Goal: Information Seeking & Learning: Learn about a topic

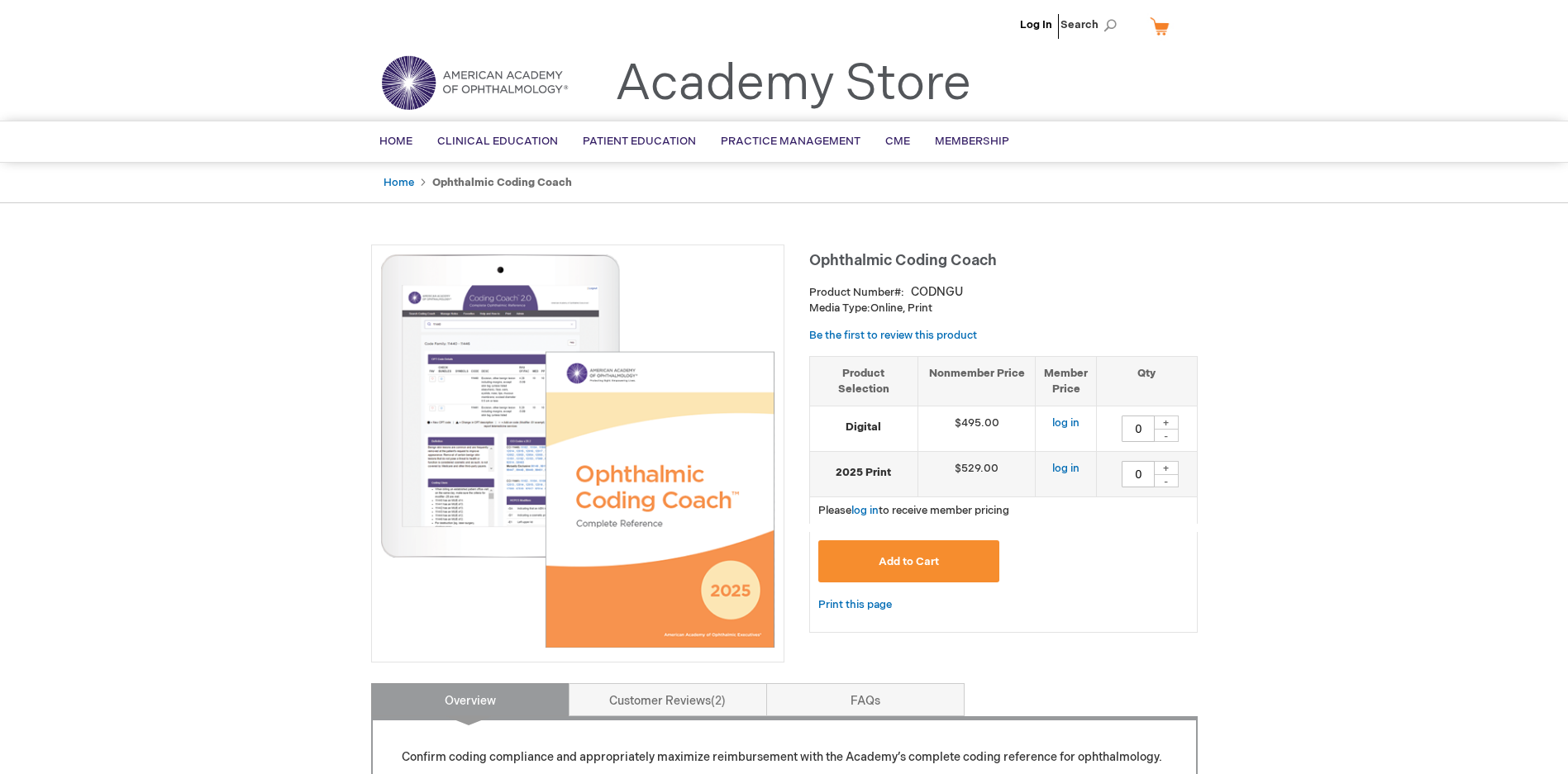
type input "0"
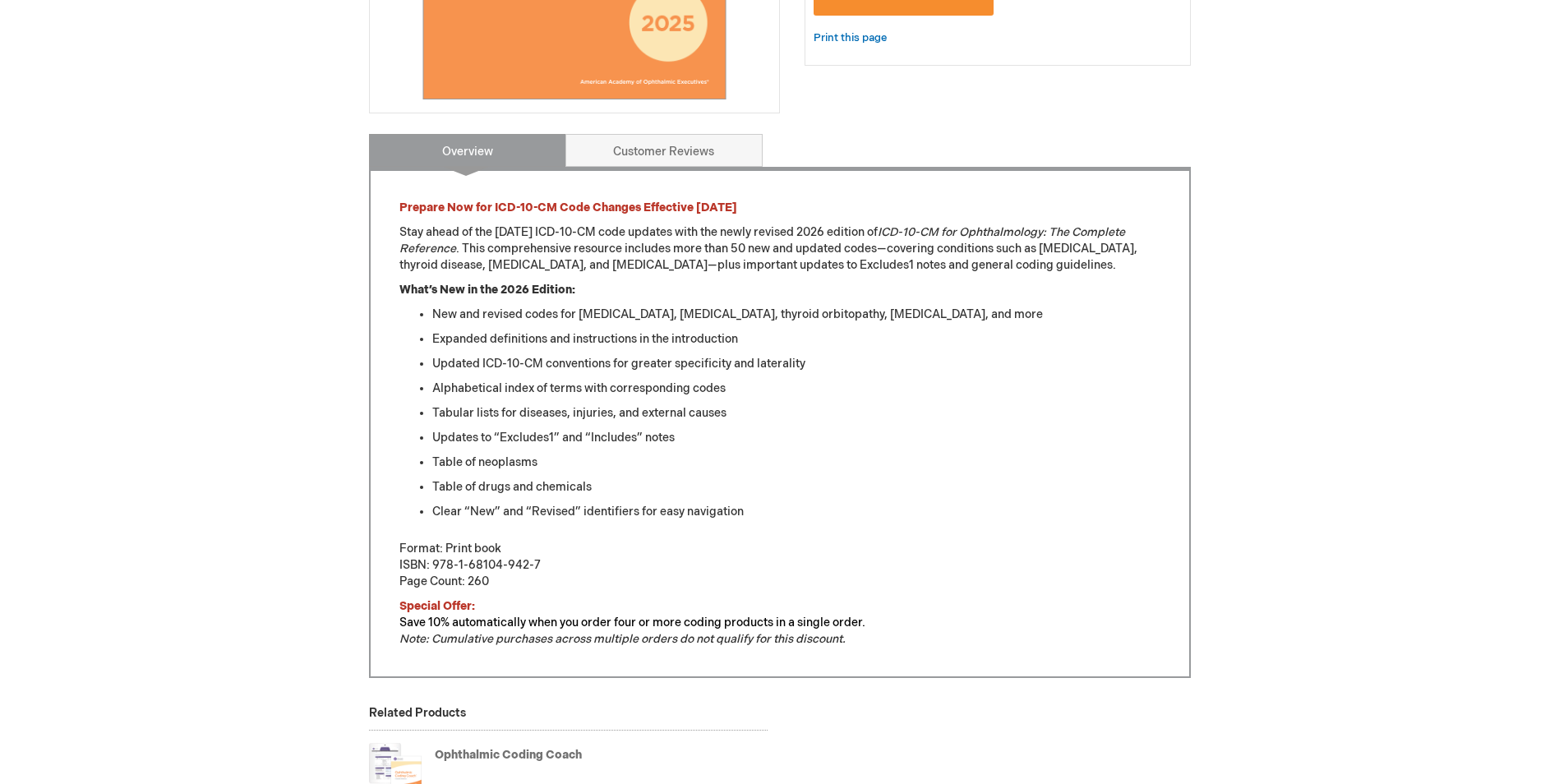
scroll to position [575, 0]
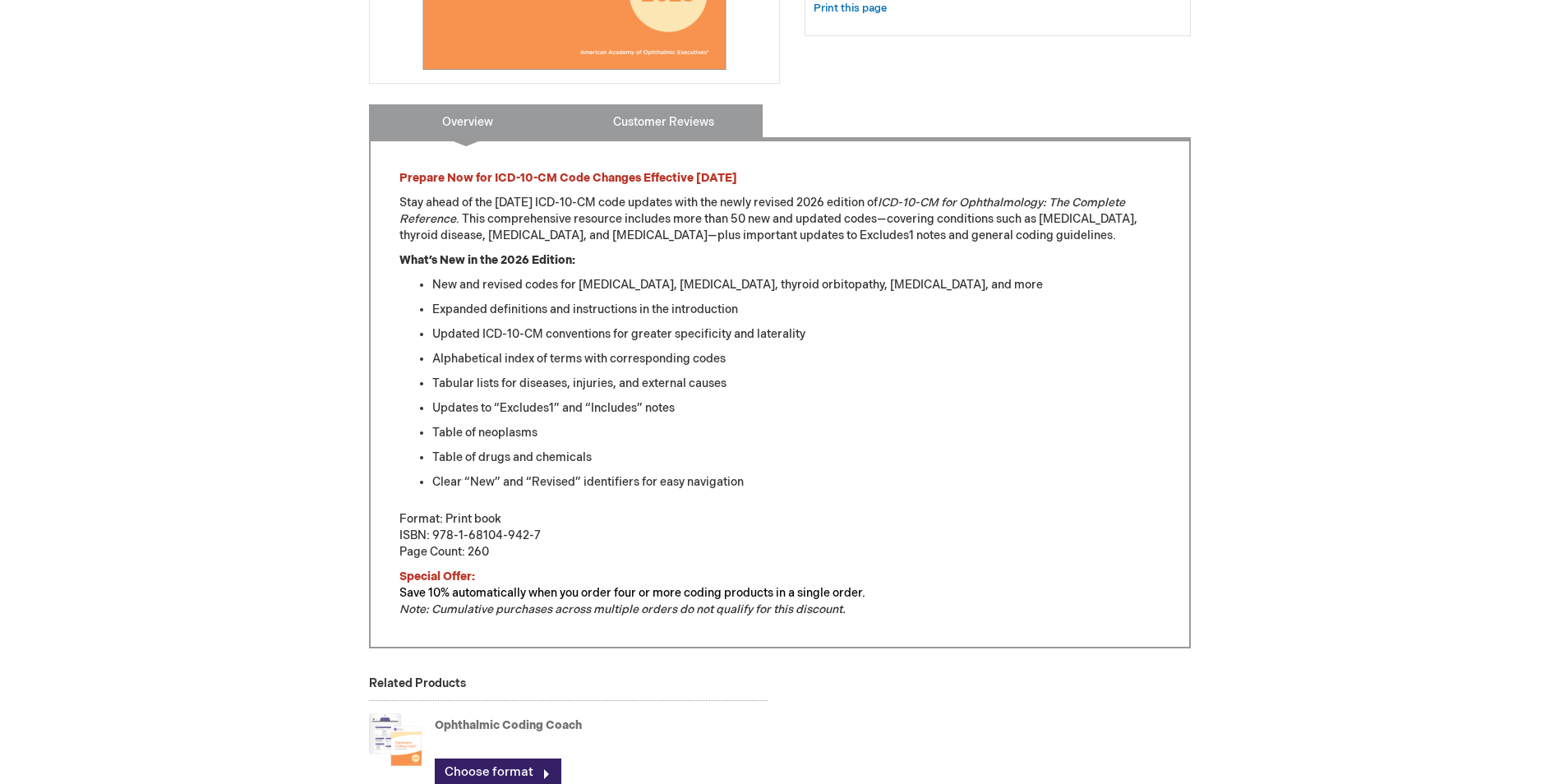
click at [671, 122] on link "Customer Reviews" at bounding box center [663, 120] width 197 height 33
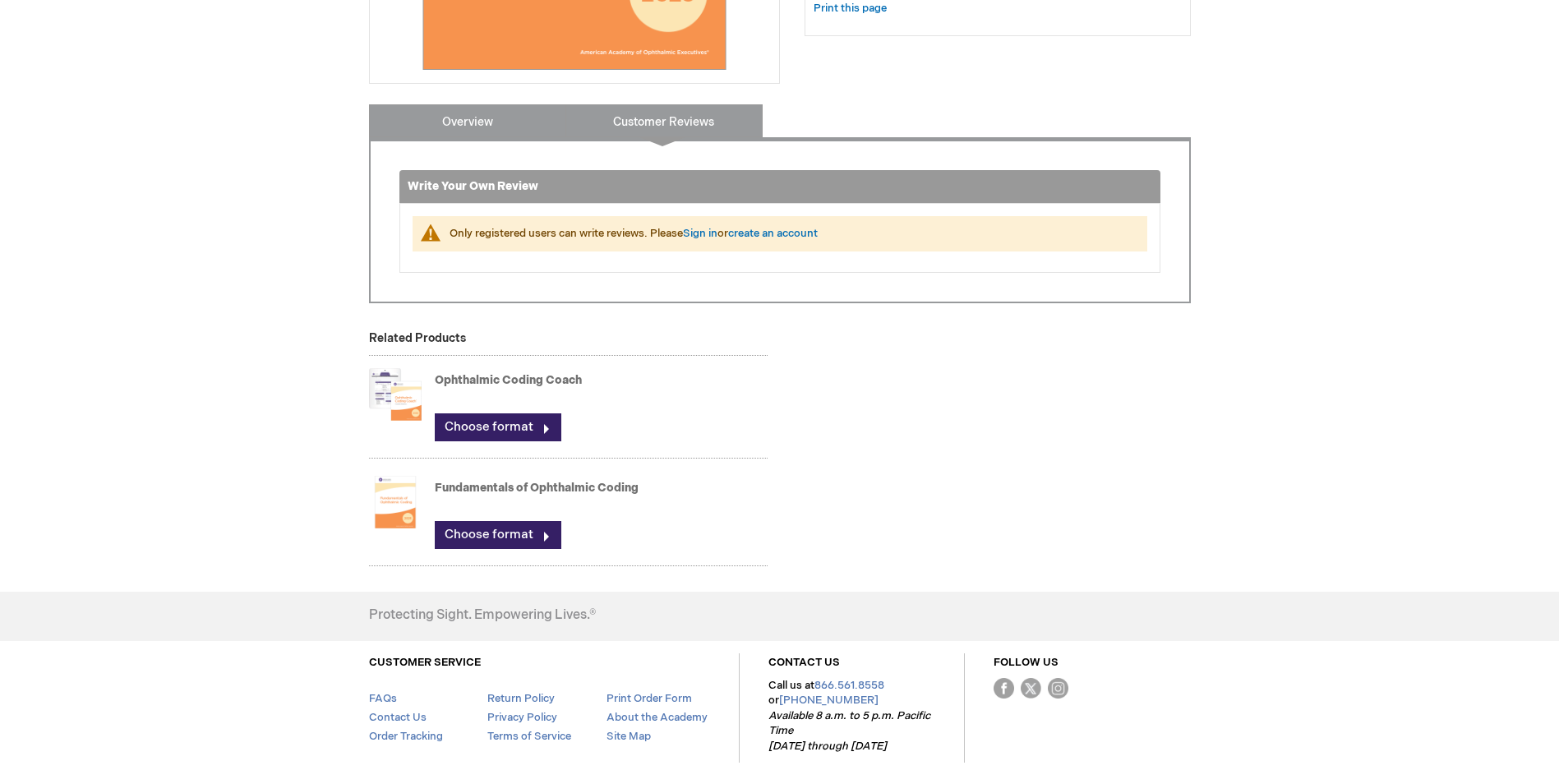
click at [458, 121] on link "Overview" at bounding box center [467, 120] width 197 height 33
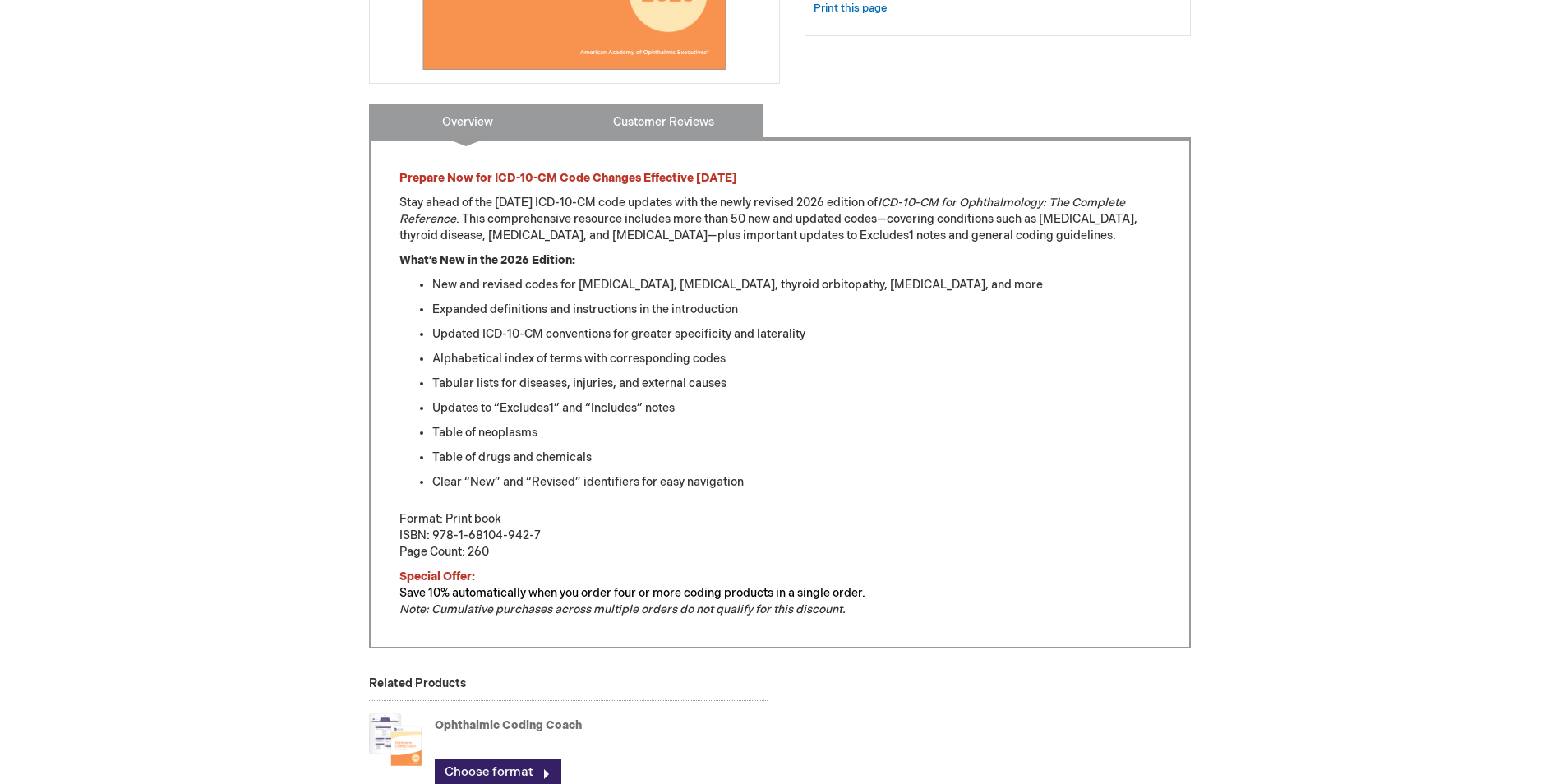
click at [631, 127] on link "Customer Reviews" at bounding box center [663, 120] width 197 height 33
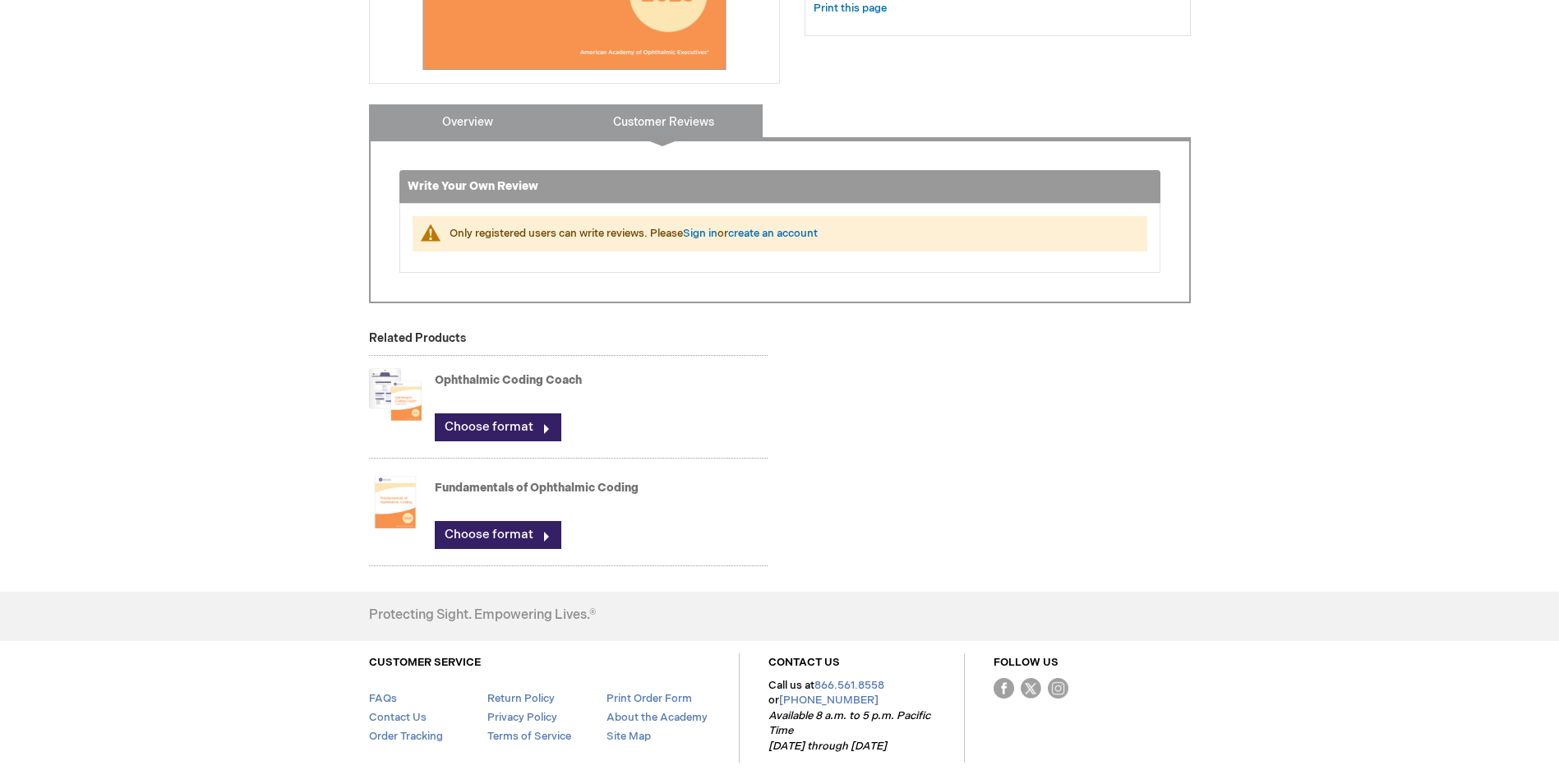
click at [515, 125] on link "Overview" at bounding box center [467, 120] width 197 height 33
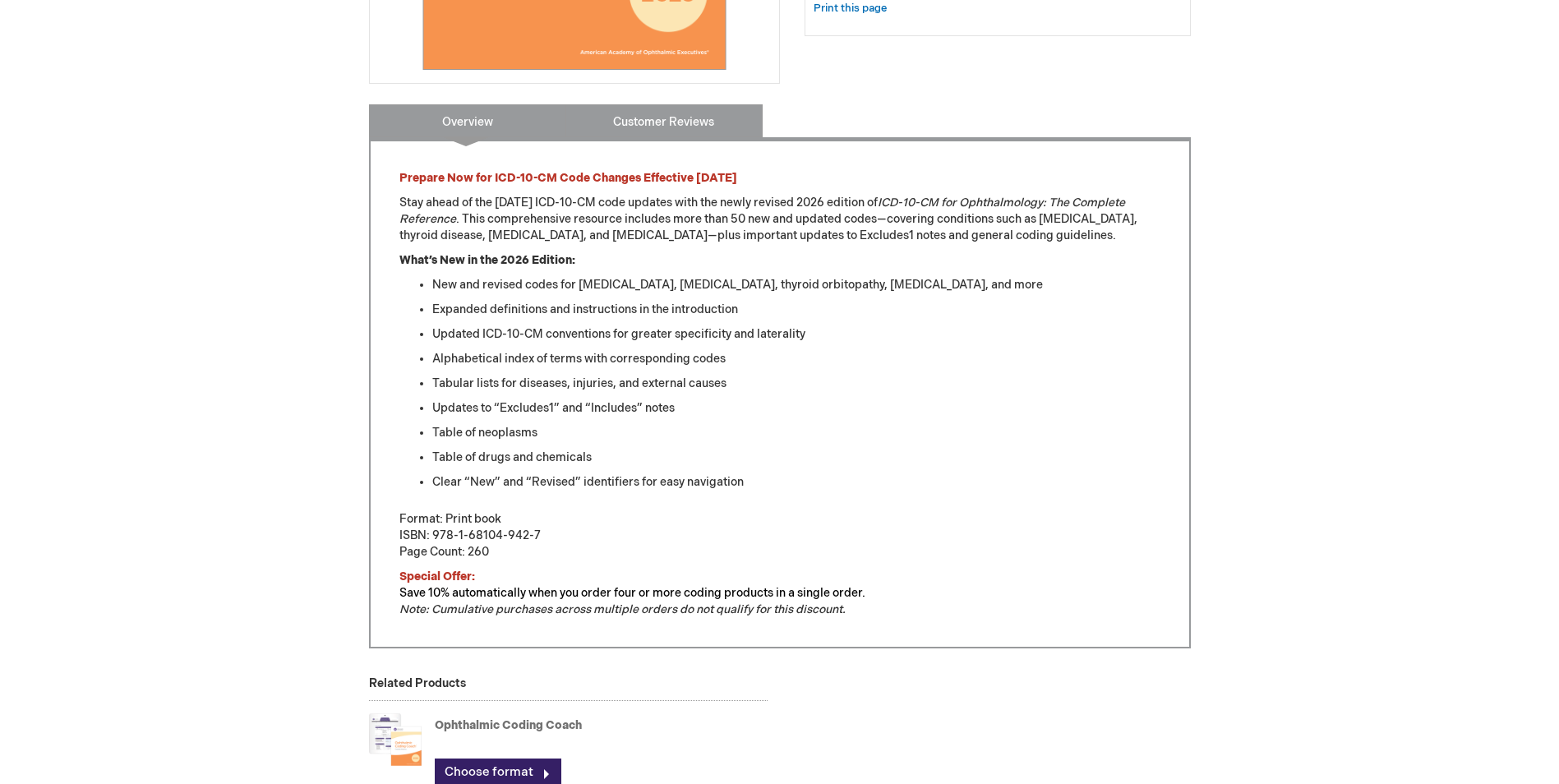
click at [643, 125] on link "Customer Reviews" at bounding box center [663, 120] width 197 height 33
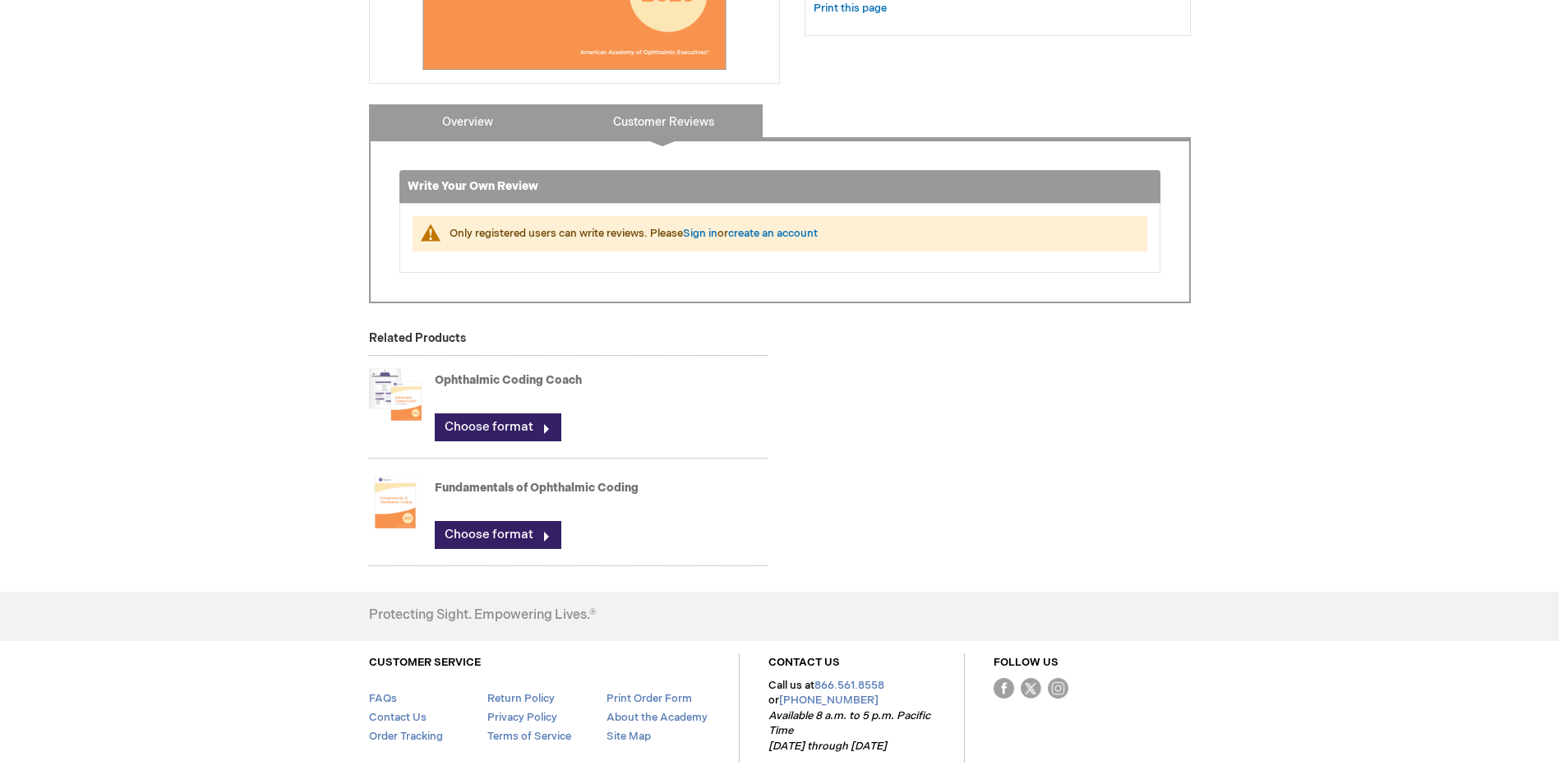
click at [449, 131] on link "Overview" at bounding box center [467, 120] width 197 height 33
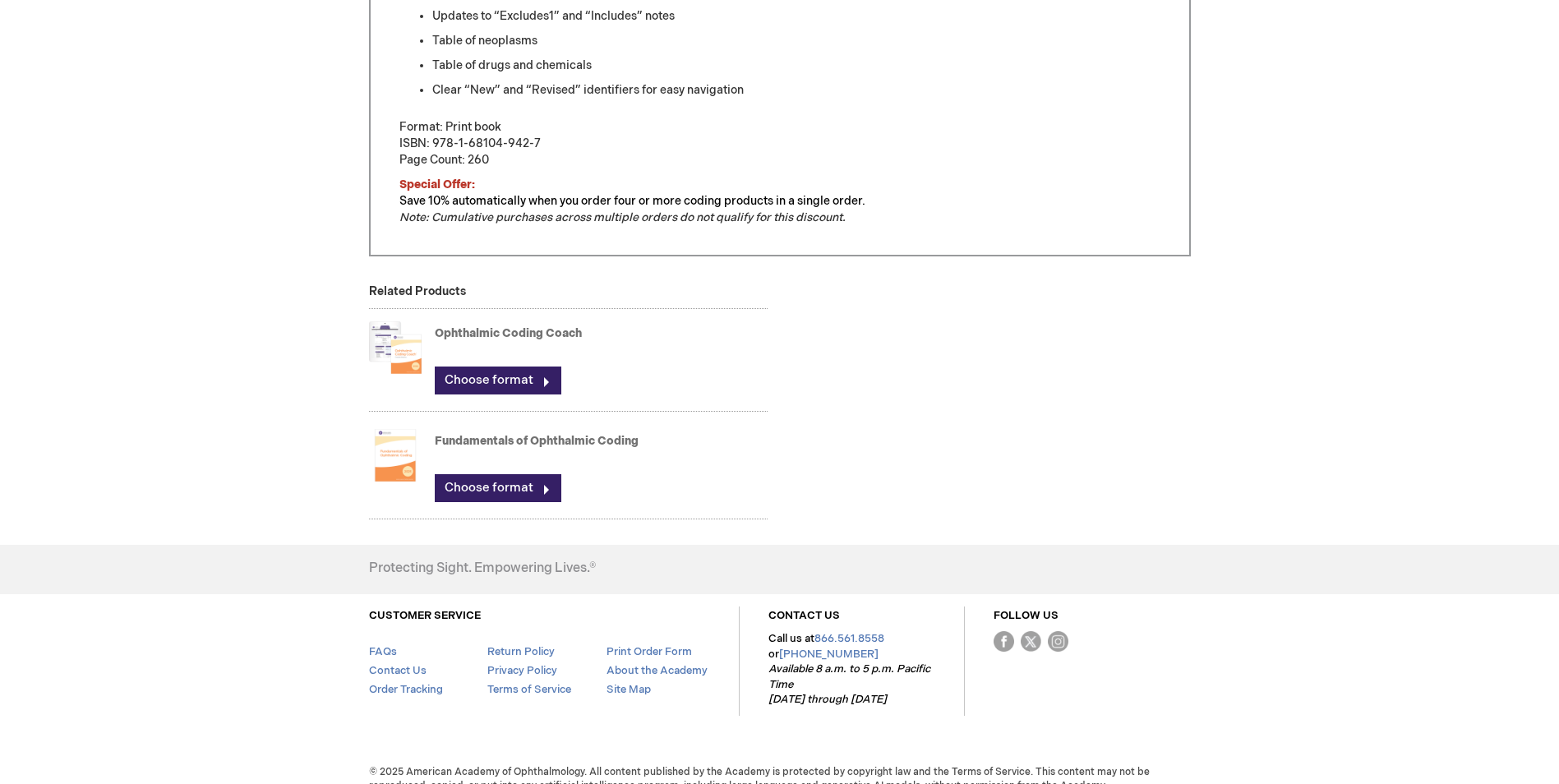
scroll to position [985, 0]
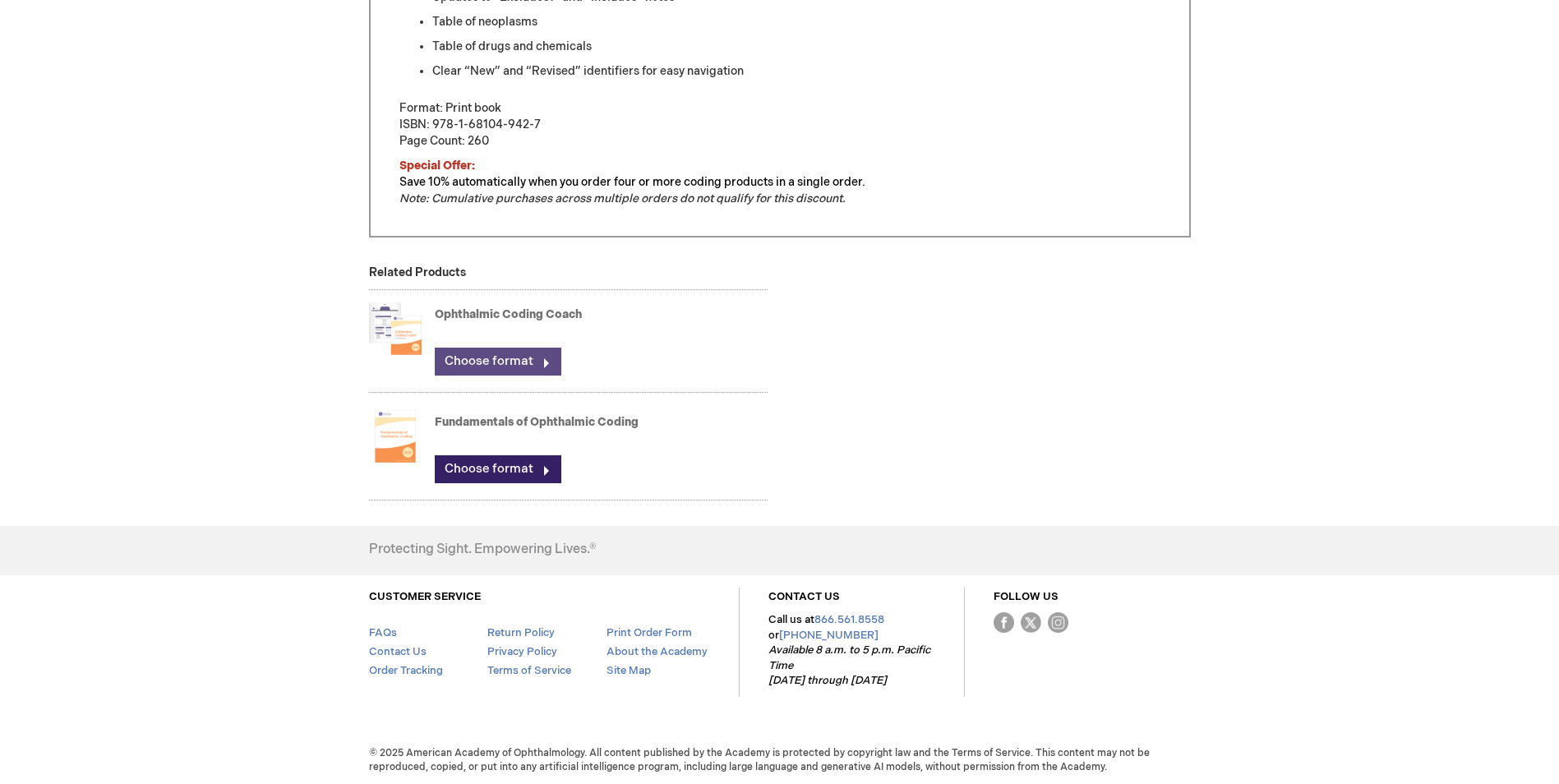
click at [531, 365] on link "Choose format" at bounding box center [497, 361] width 126 height 28
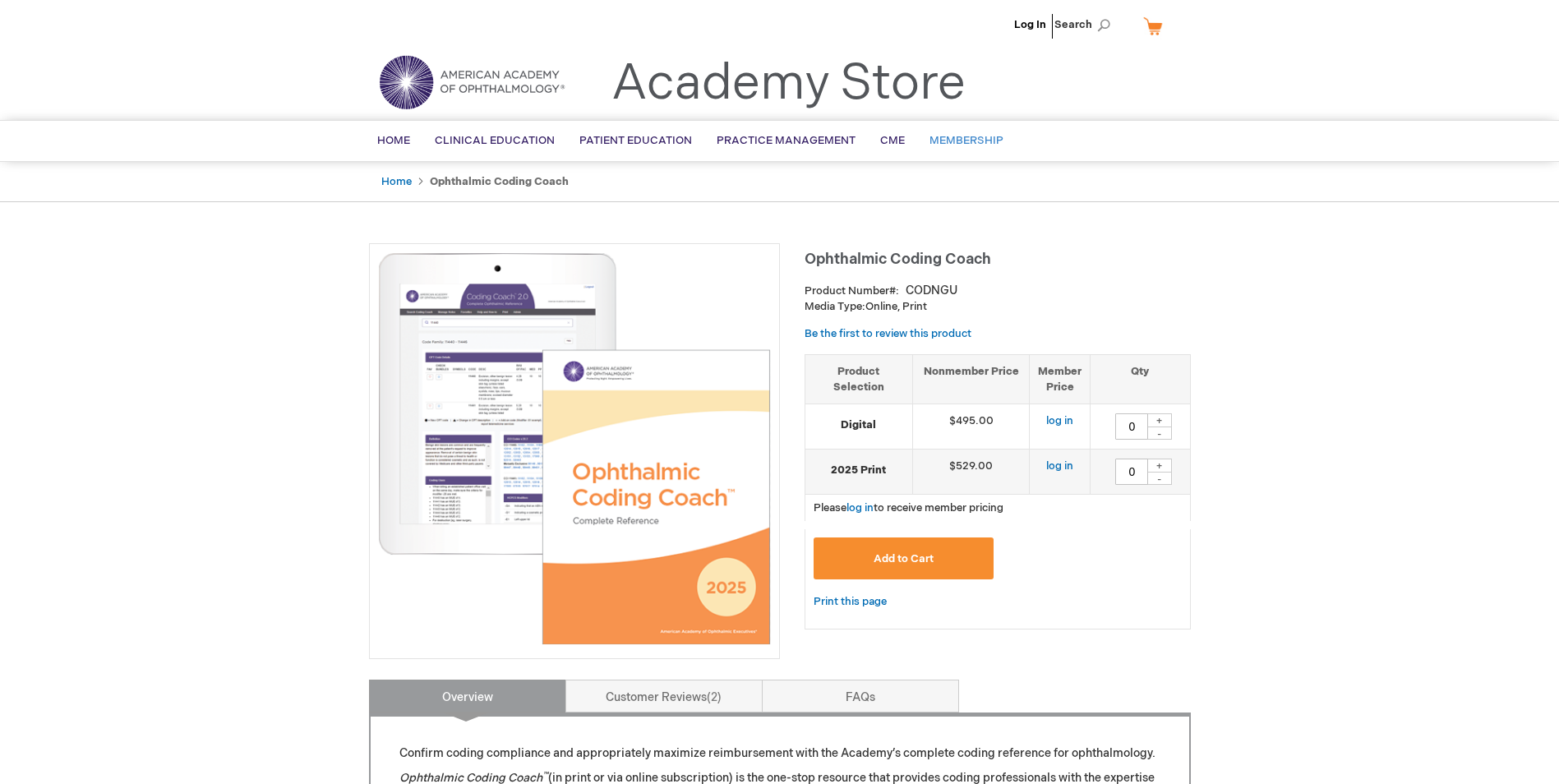
click at [977, 143] on span "Membership" at bounding box center [966, 140] width 74 height 13
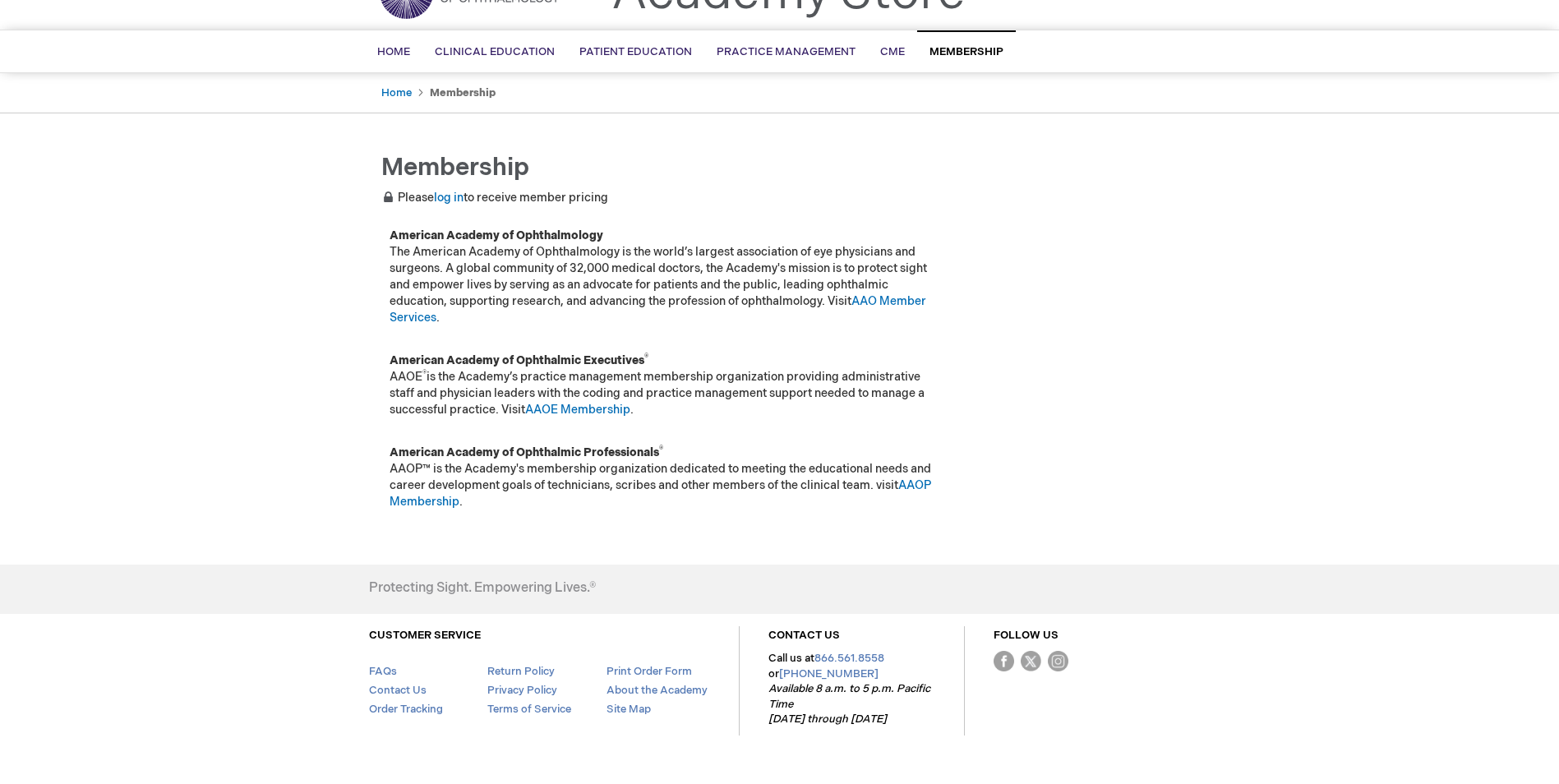
scroll to position [131, 0]
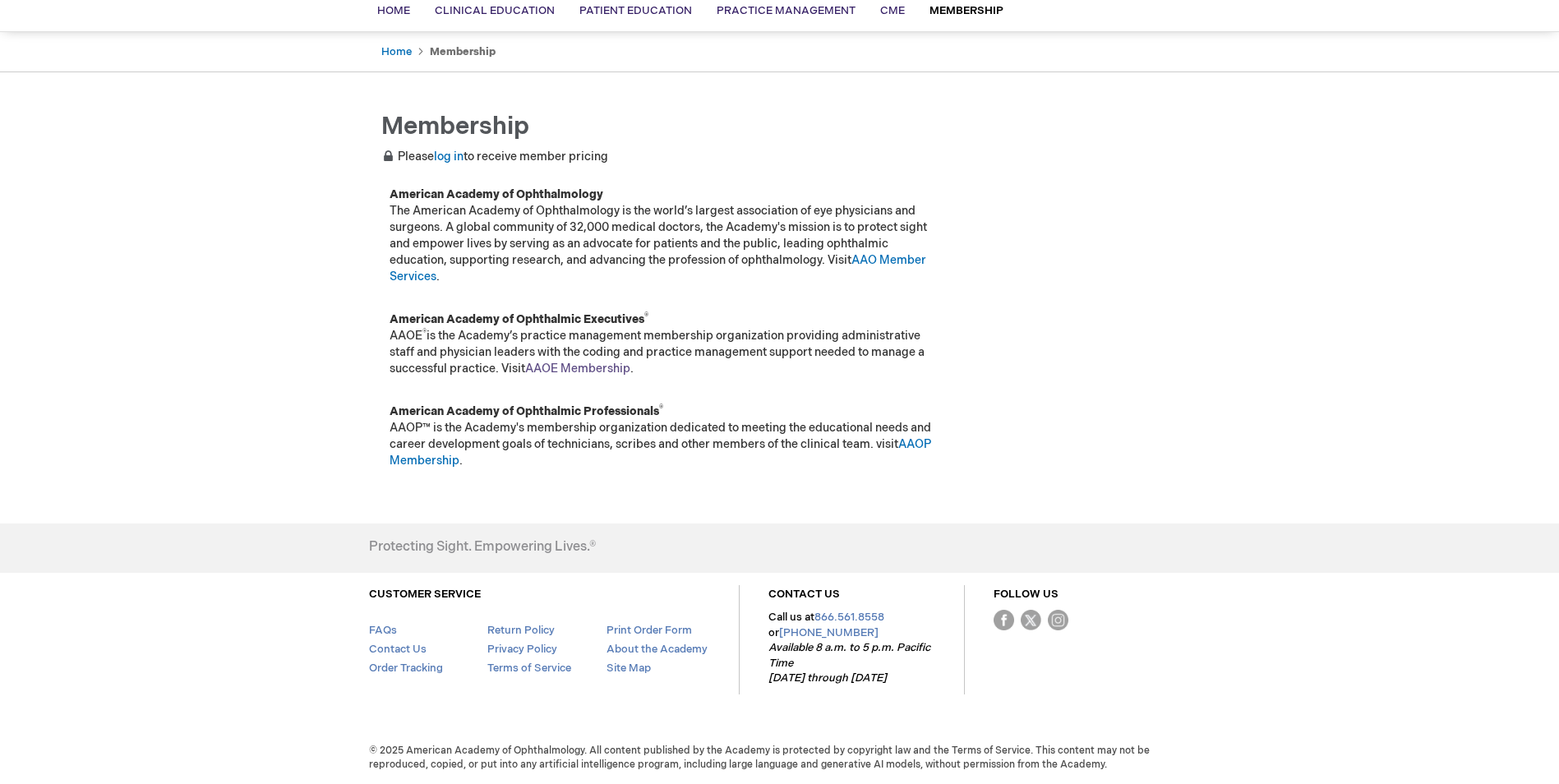
click at [589, 369] on link "AAOE Membership" at bounding box center [577, 369] width 105 height 14
click at [904, 264] on link "AAO Member Services" at bounding box center [657, 269] width 537 height 31
